Goal: Transaction & Acquisition: Purchase product/service

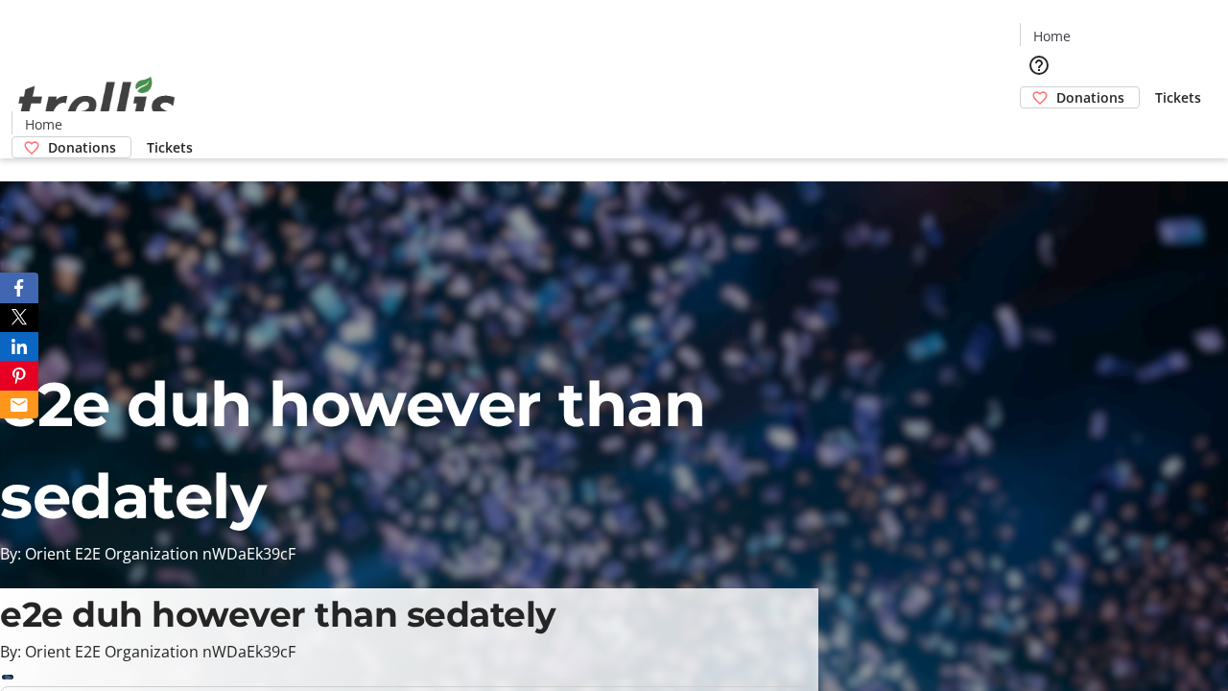
click at [1057, 87] on span "Donations" at bounding box center [1091, 97] width 68 height 20
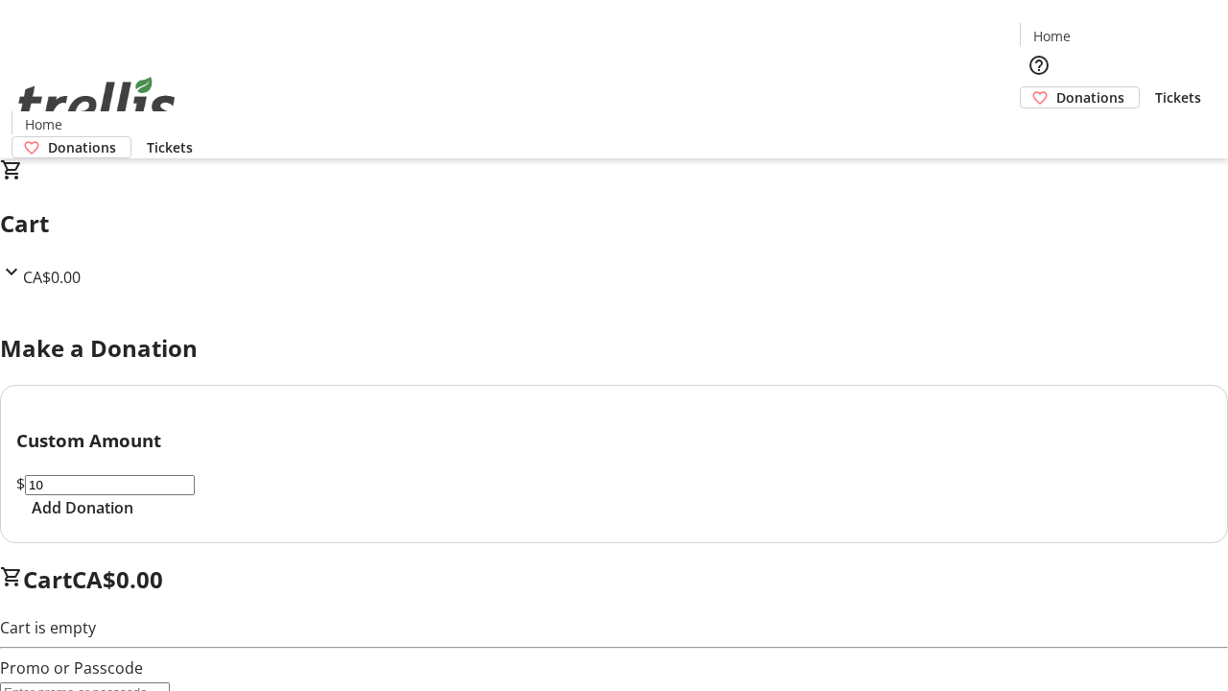
click at [133, 519] on span "Add Donation" at bounding box center [83, 507] width 102 height 23
select select "CA"
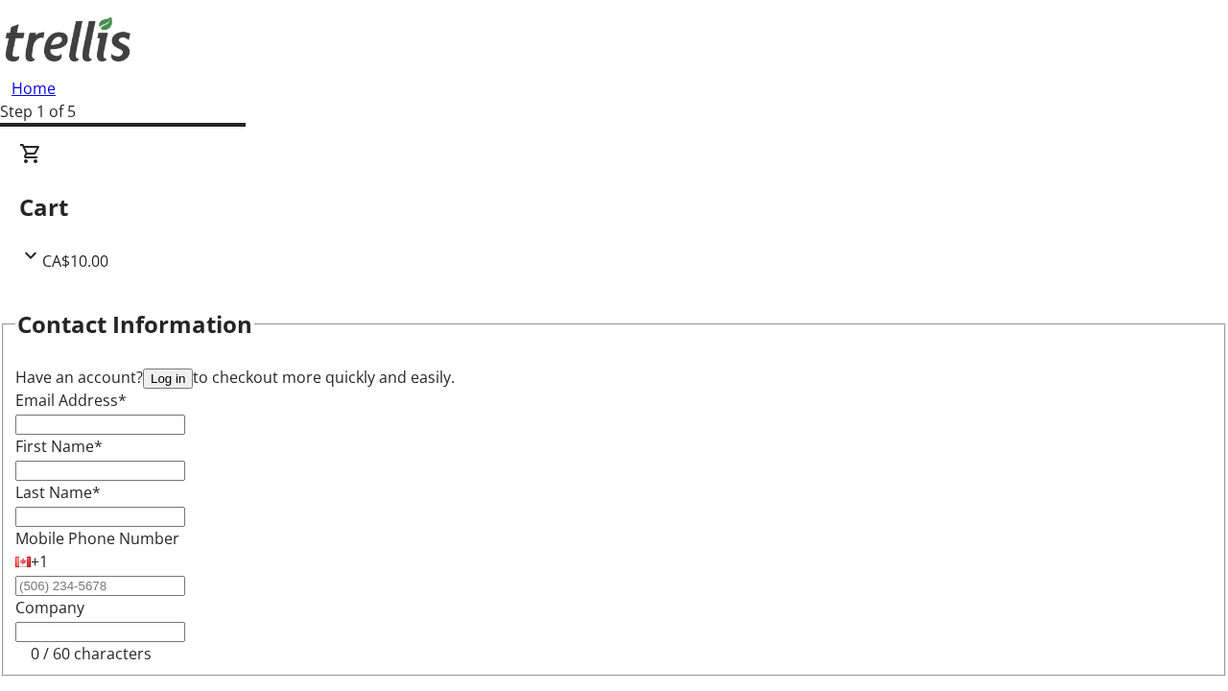
click at [193, 369] on button "Log in" at bounding box center [168, 379] width 50 height 20
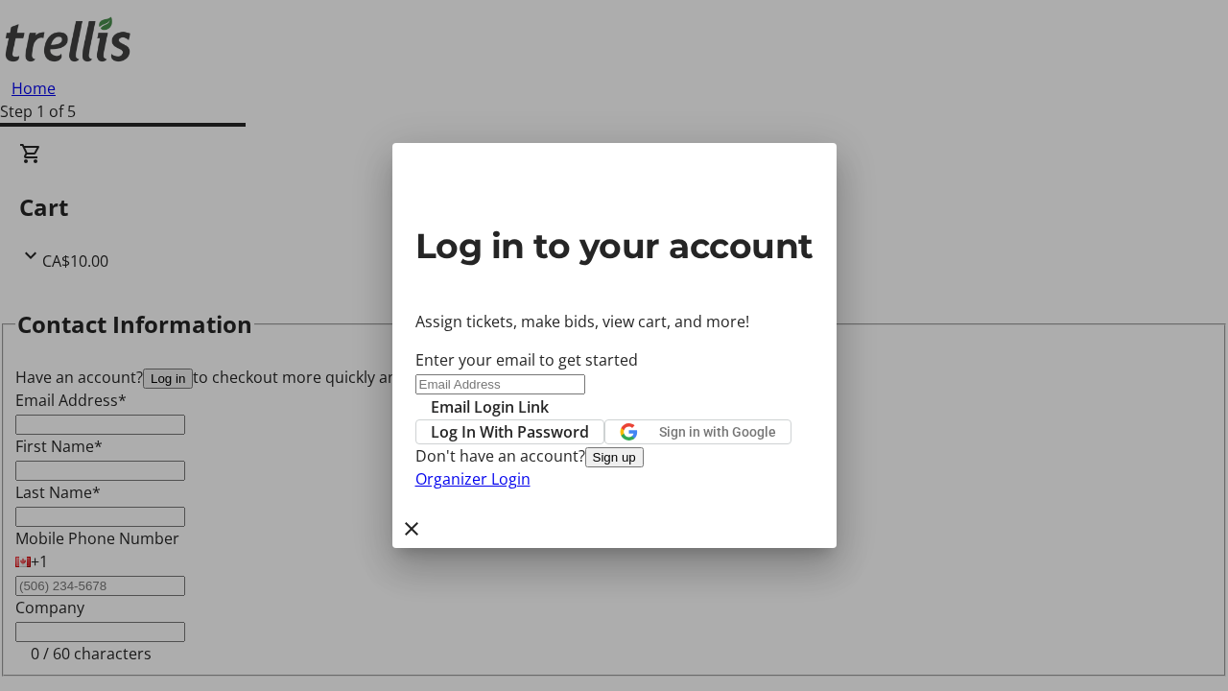
click at [644, 467] on button "Sign up" at bounding box center [614, 457] width 59 height 20
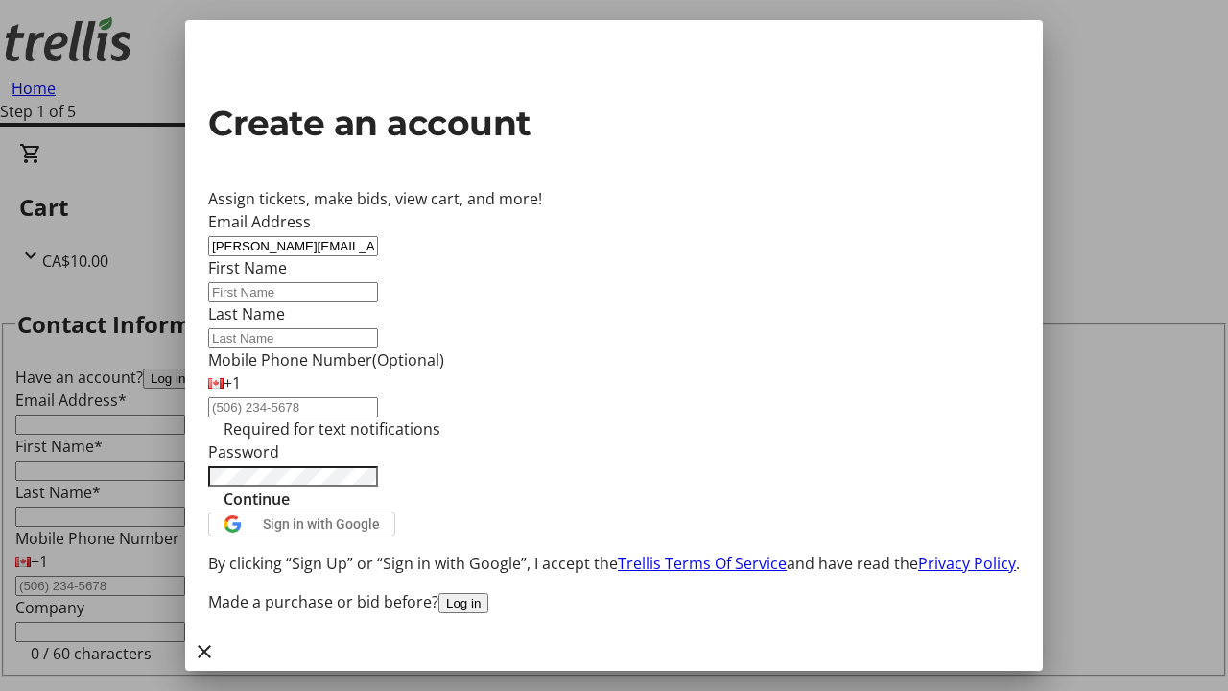
type input "[PERSON_NAME][EMAIL_ADDRESS][DOMAIN_NAME]"
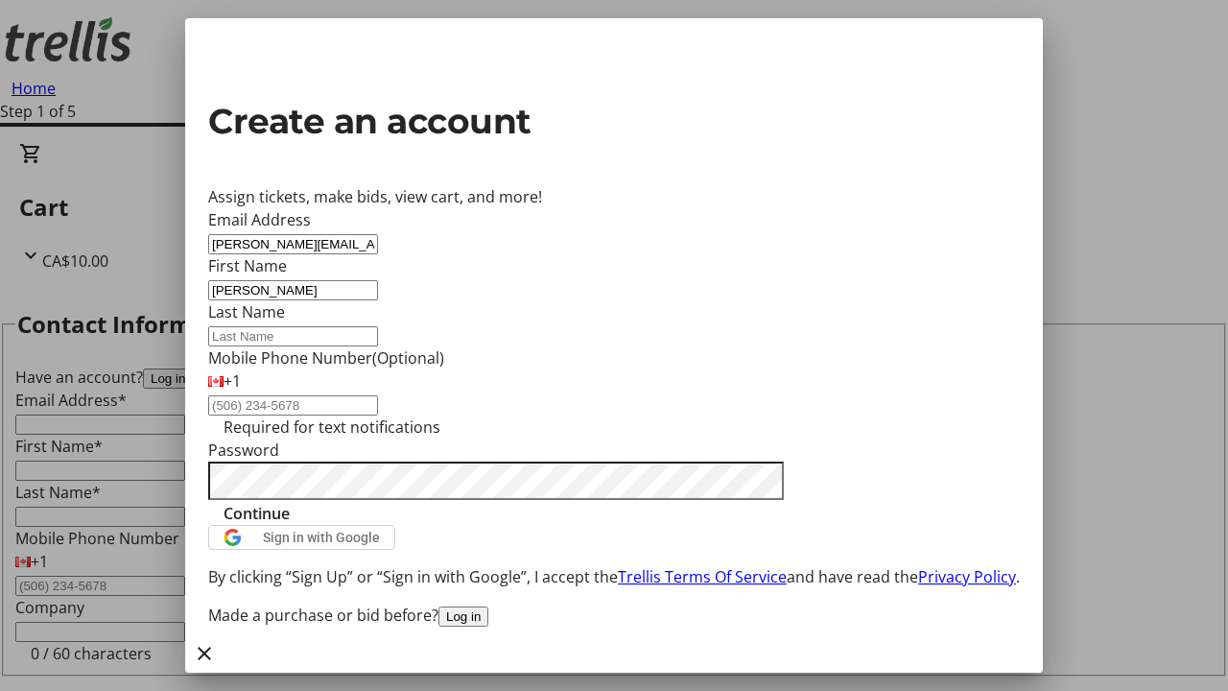
type input "[PERSON_NAME]"
click at [290, 525] on span "Continue" at bounding box center [257, 513] width 66 height 23
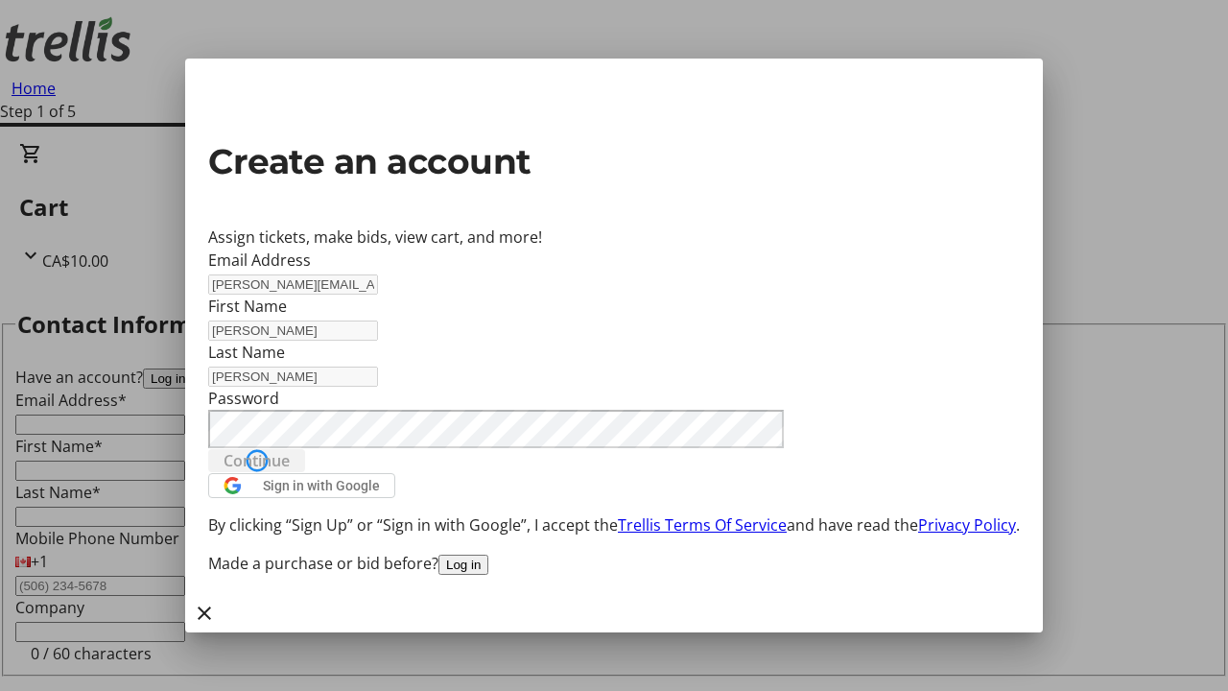
type input "[PERSON_NAME][EMAIL_ADDRESS][DOMAIN_NAME]"
type input "[PERSON_NAME]"
select select "CA"
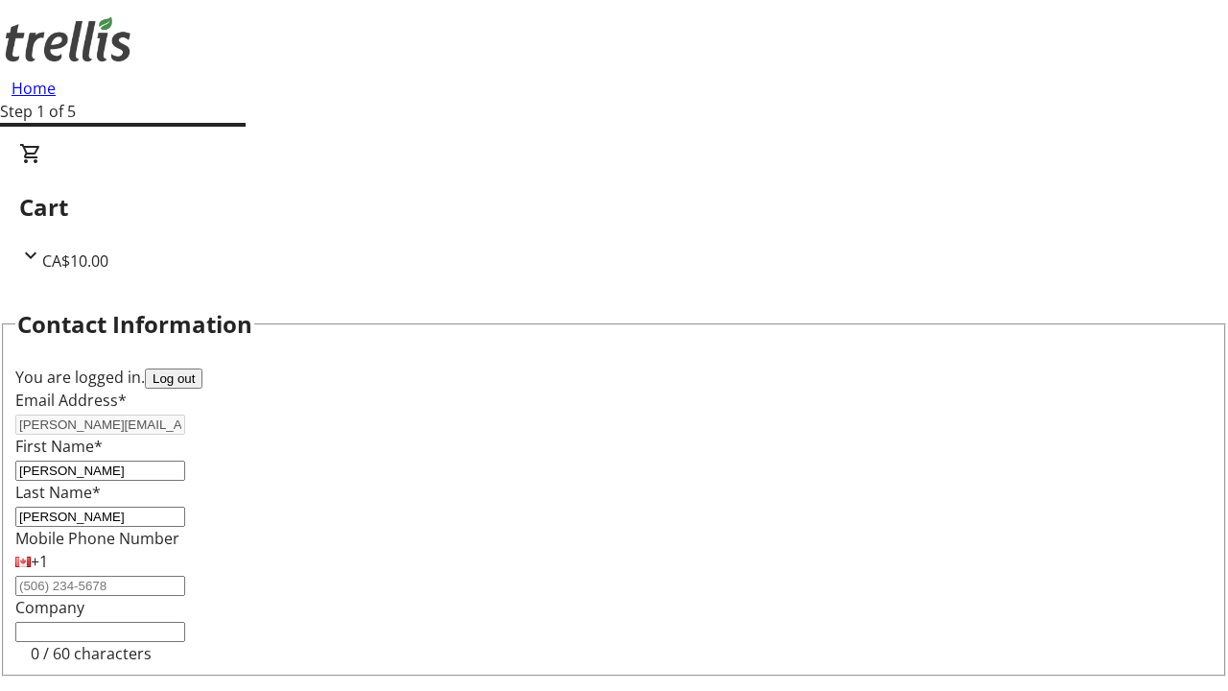
type input "[STREET_ADDRESS][PERSON_NAME]"
type input "Kelowna"
select select "BC"
type input "Kelowna"
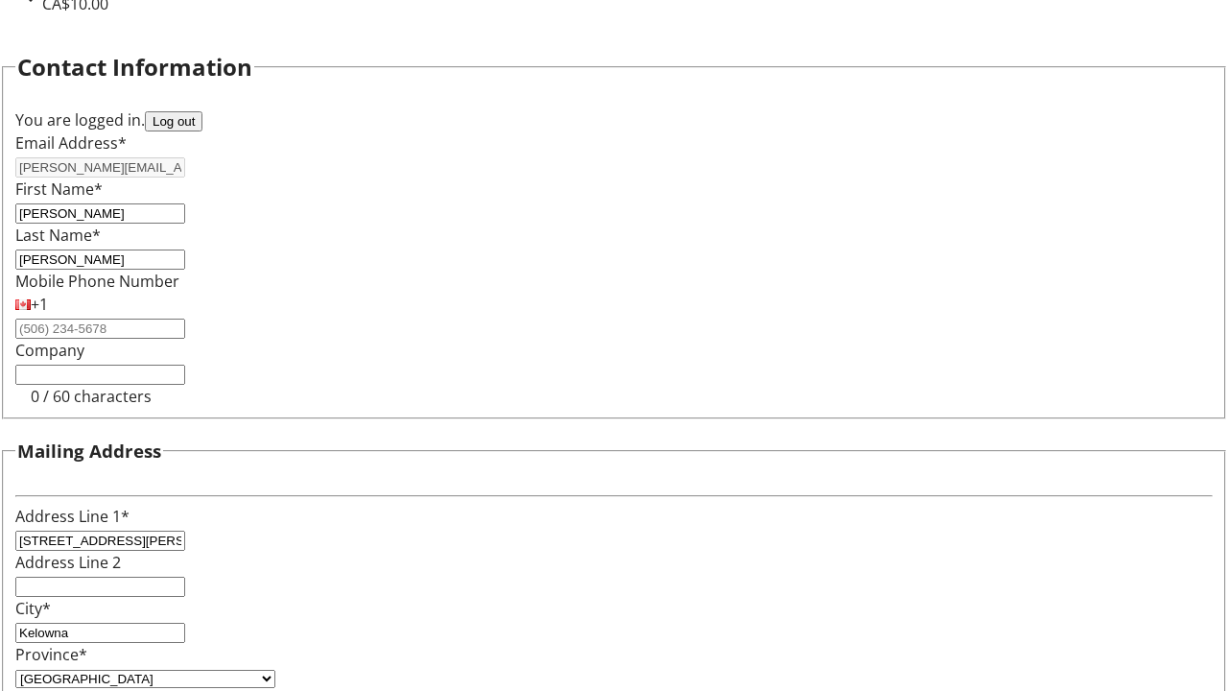
type input "V1Y 0C2"
select select "BC"
select select "CA"
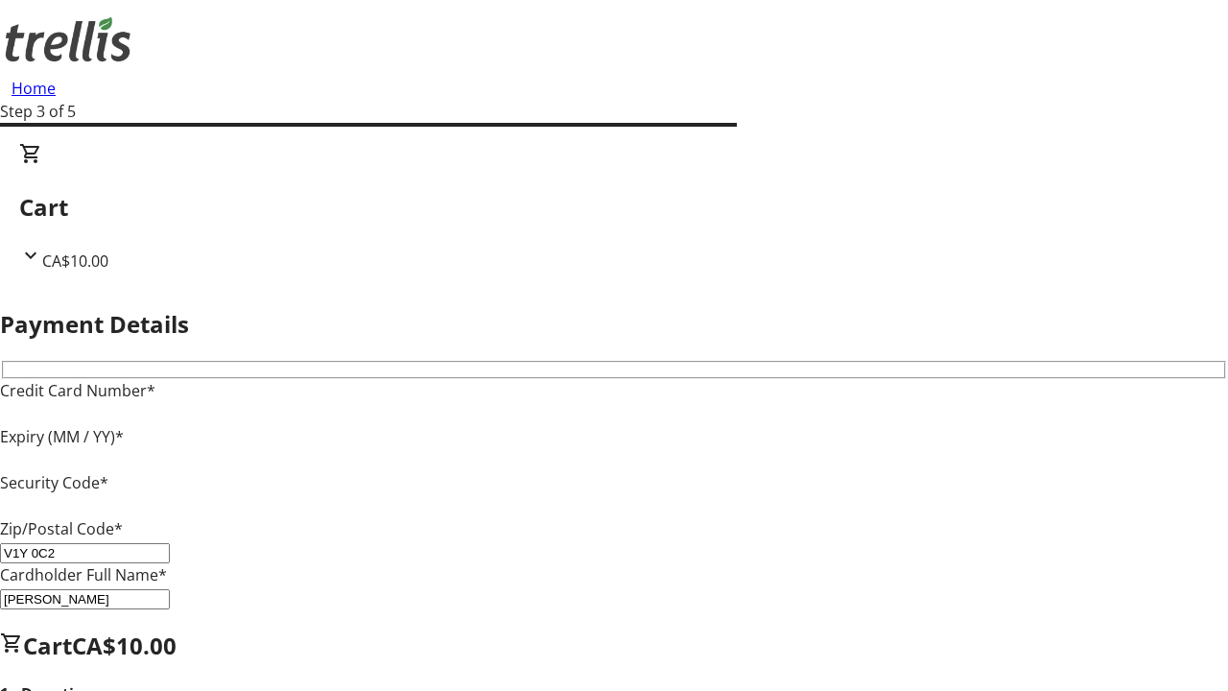
type input "V1Y 0C2"
